Goal: Information Seeking & Learning: Learn about a topic

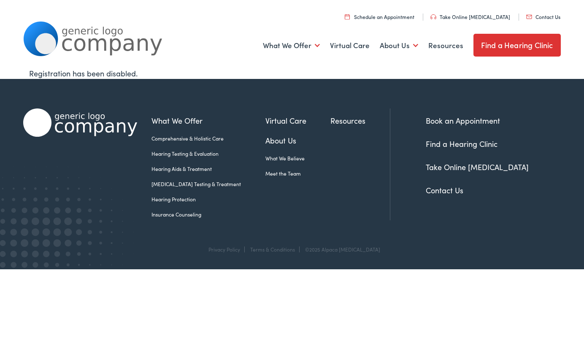
click at [210, 170] on link "Hearing Aids & Treatment" at bounding box center [209, 169] width 114 height 8
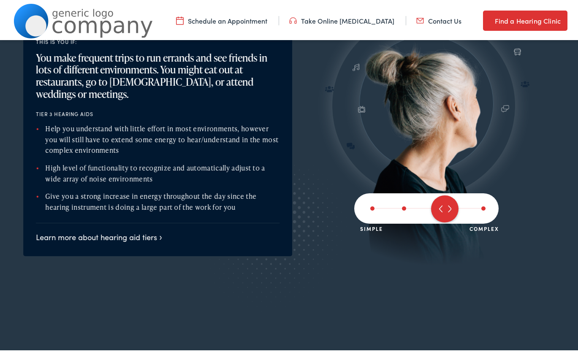
scroll to position [985, 0]
click at [160, 230] on link "Learn more about hearing aid tiers" at bounding box center [99, 235] width 126 height 11
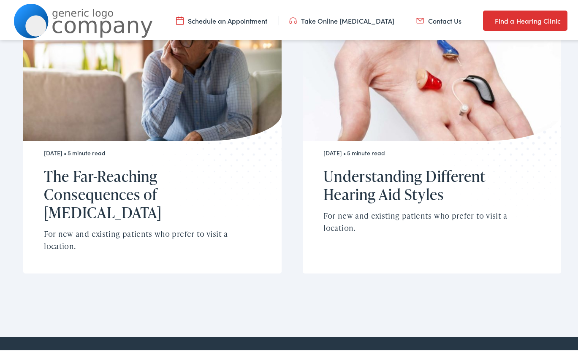
scroll to position [2133, 0]
